Goal: Information Seeking & Learning: Learn about a topic

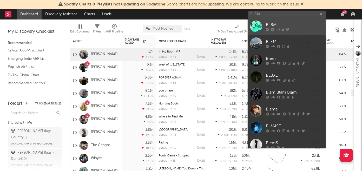
type input "BL8M"
click at [274, 26] on div "BL8M" at bounding box center [294, 25] width 57 height 6
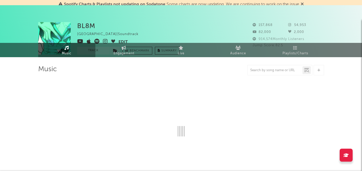
select select "6m"
